Goal: Task Accomplishment & Management: Complete application form

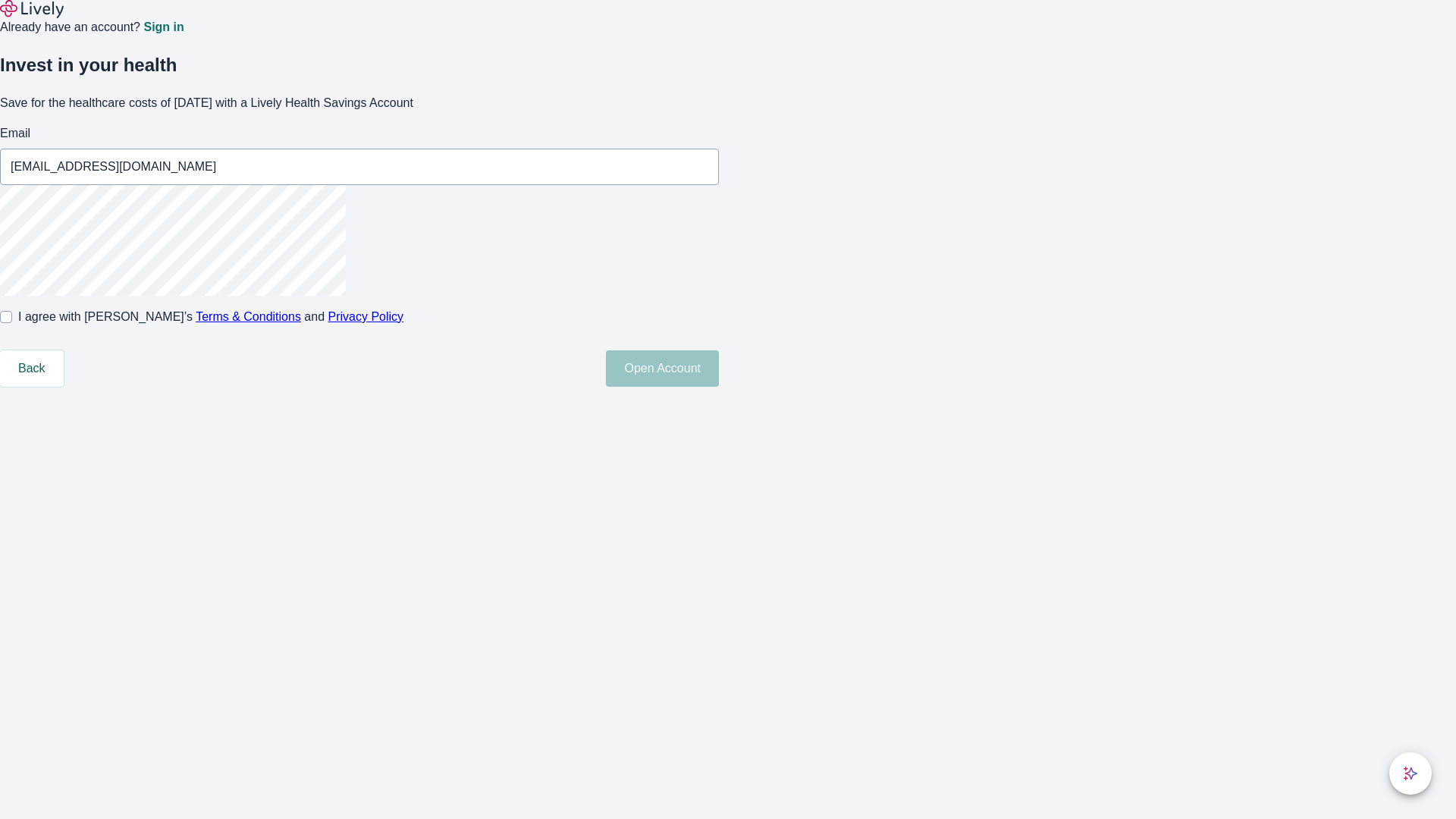
click at [12, 323] on input "I agree with Lively’s Terms & Conditions and Privacy Policy" at bounding box center [6, 316] width 12 height 12
checkbox input "true"
click at [719, 387] on button "Open Account" at bounding box center [663, 369] width 113 height 37
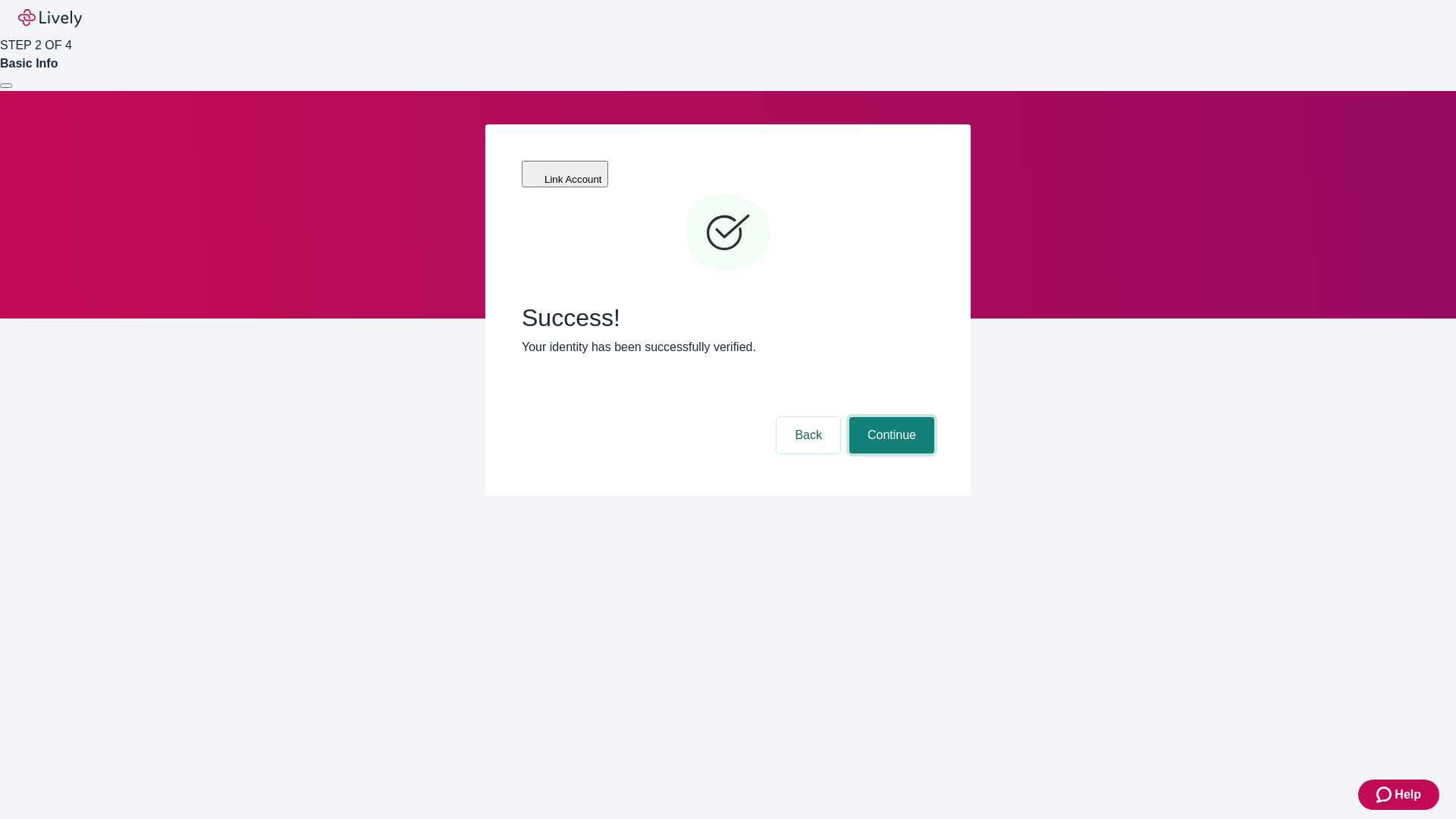
click at [890, 417] on button "Continue" at bounding box center [892, 435] width 85 height 37
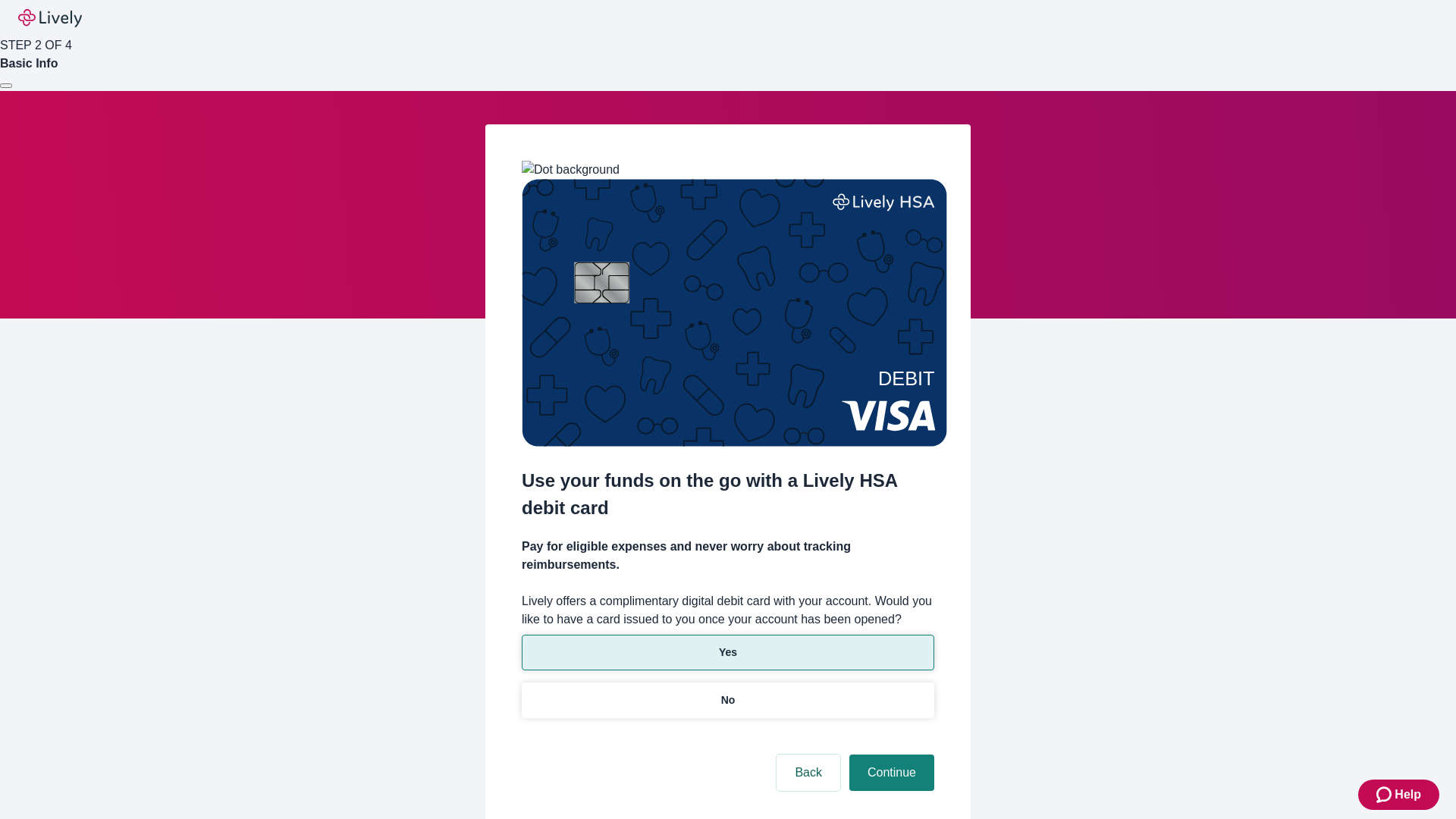
click at [728, 645] on p "Yes" at bounding box center [728, 652] width 18 height 16
click at [890, 754] on button "Continue" at bounding box center [892, 772] width 85 height 37
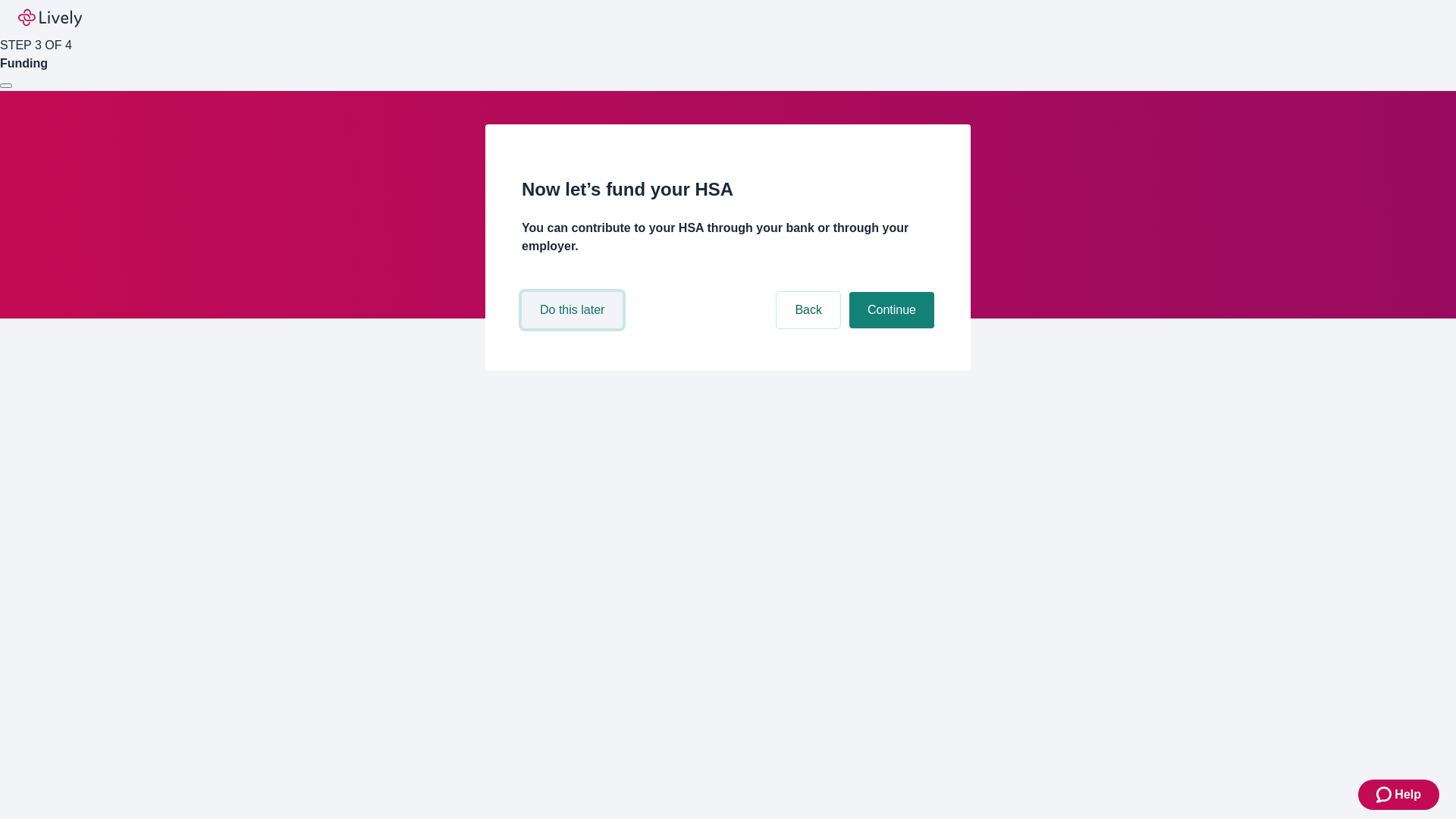
click at [574, 328] on button "Do this later" at bounding box center [571, 311] width 100 height 37
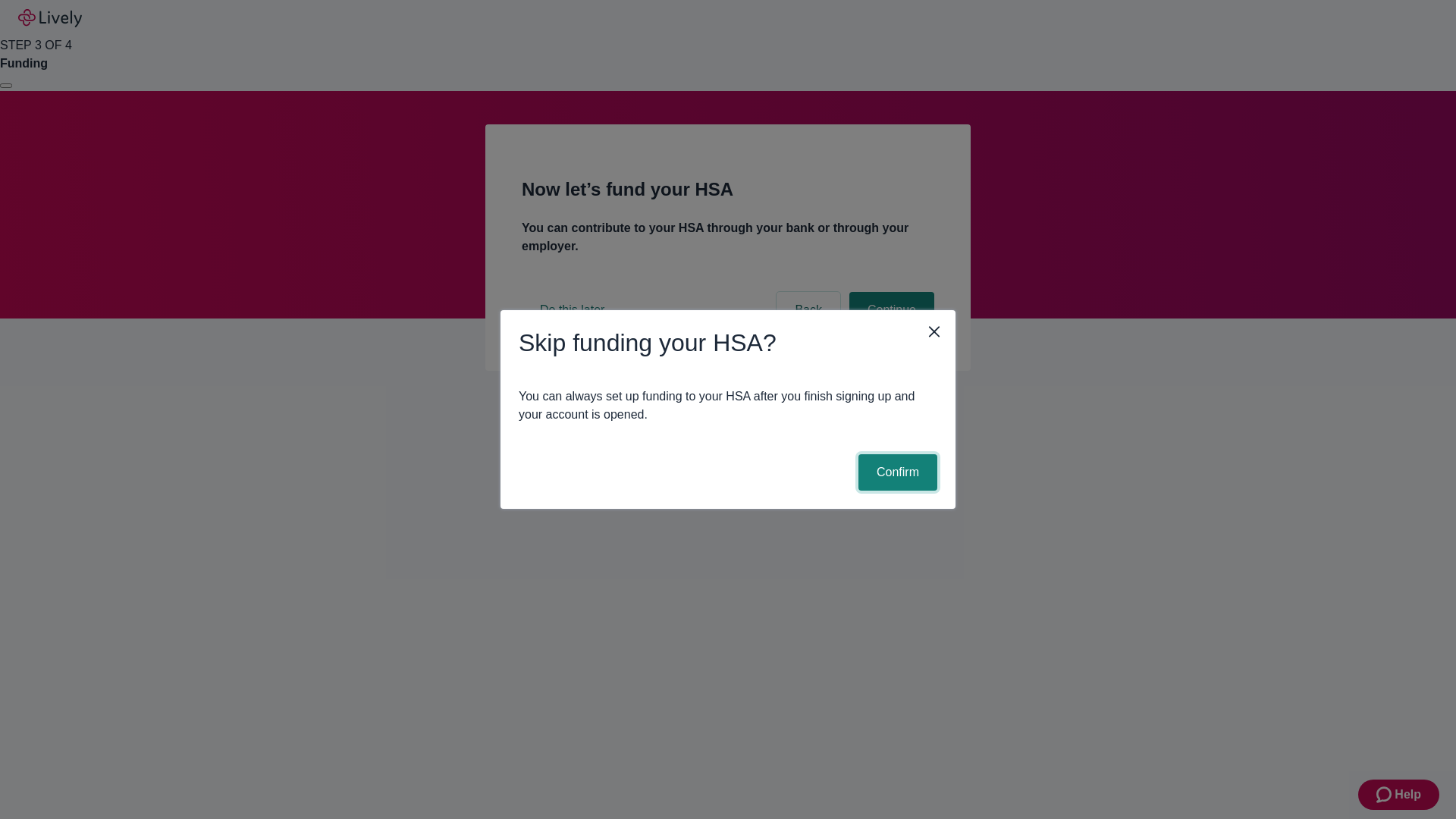
click at [895, 473] on button "Confirm" at bounding box center [898, 473] width 79 height 37
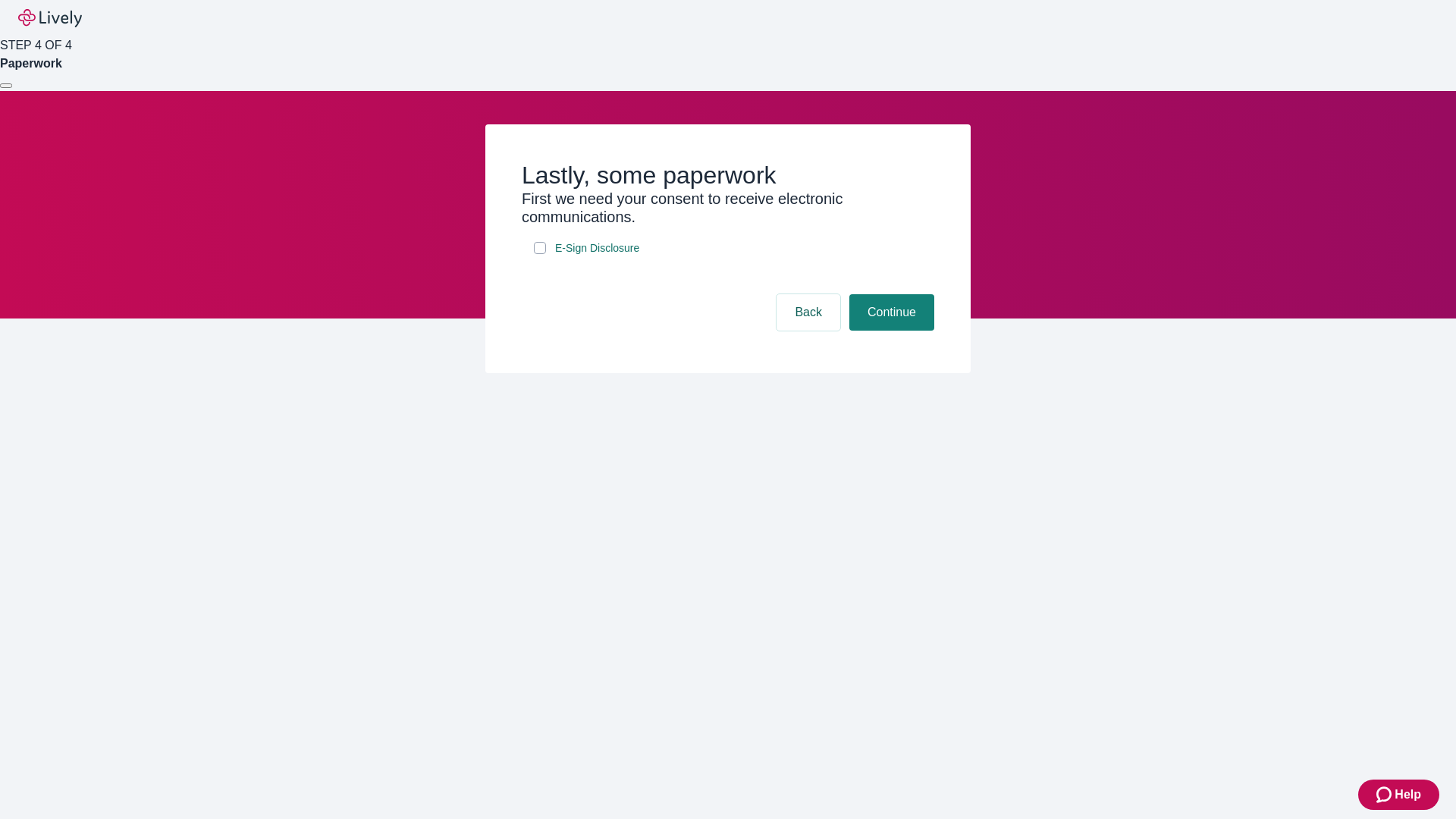
click at [540, 254] on input "E-Sign Disclosure" at bounding box center [540, 248] width 12 height 12
checkbox input "true"
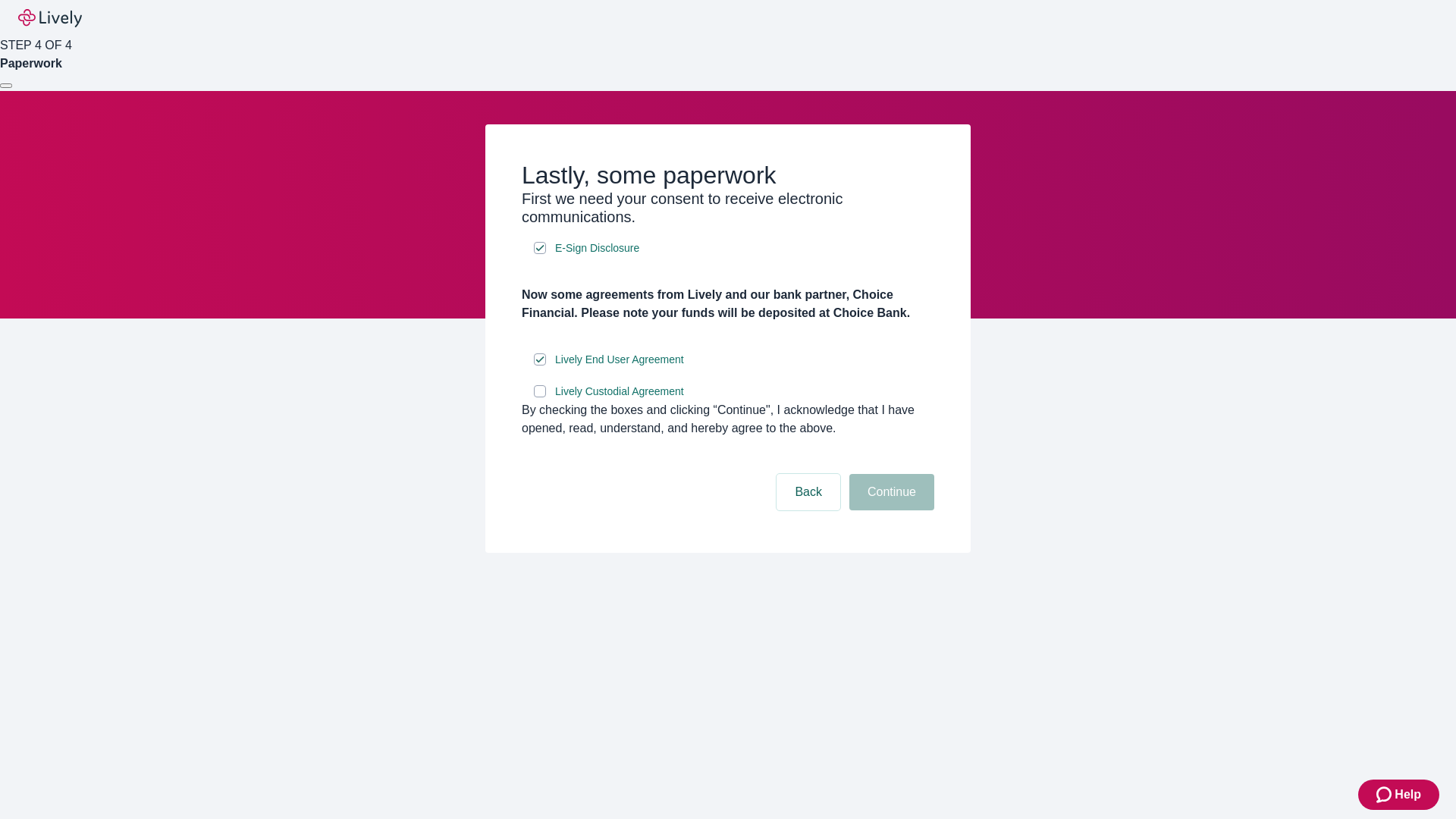
click at [540, 397] on input "Lively Custodial Agreement" at bounding box center [540, 391] width 12 height 12
checkbox input "true"
click at [890, 510] on button "Continue" at bounding box center [892, 493] width 85 height 37
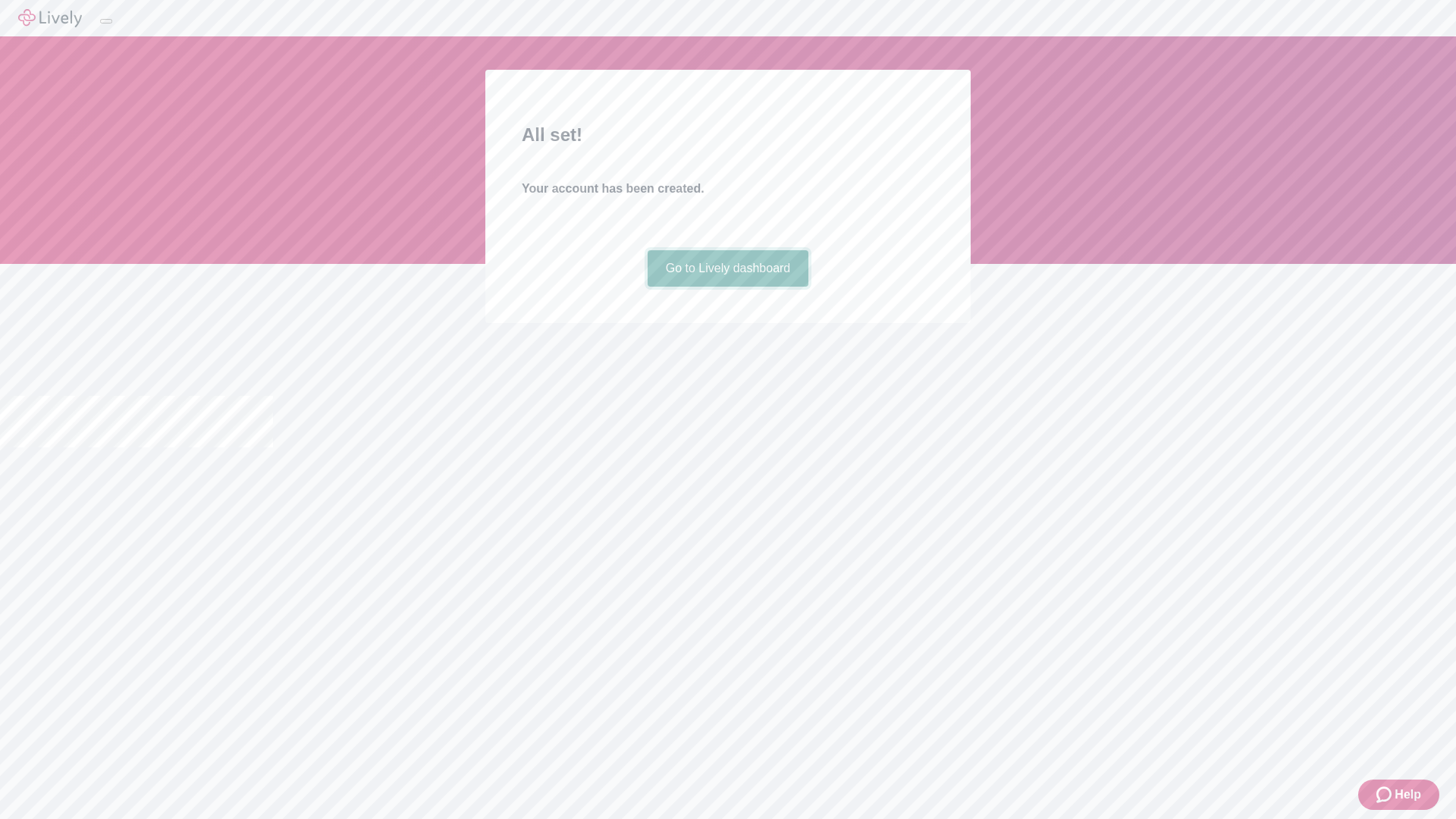
click at [728, 287] on link "Go to Lively dashboard" at bounding box center [728, 268] width 161 height 37
